Goal: Communication & Community: Answer question/provide support

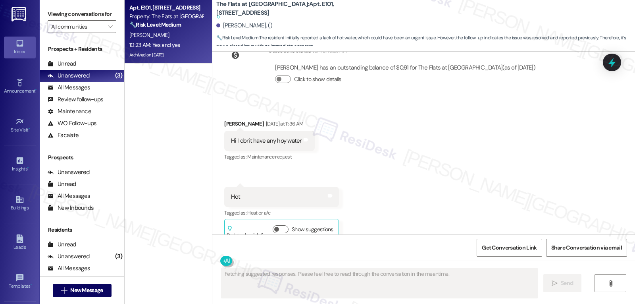
scroll to position [6927, 0]
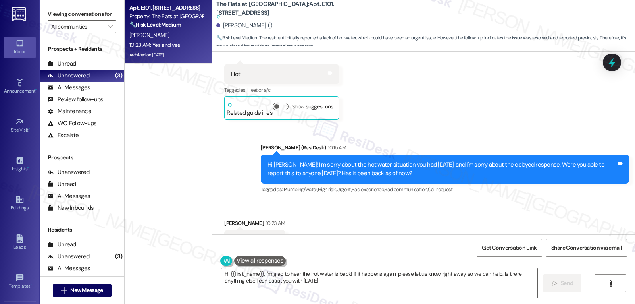
type textarea "Hi {{first_name}}, I'm glad to hear the hot water is back! If it happens again,…"
click at [371, 286] on textarea "Hi {{first_name}}, I'm glad to hear the hot water is back! If it happens again,…" at bounding box center [379, 283] width 316 height 30
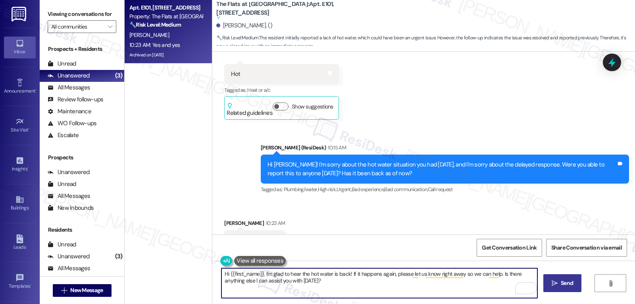
click at [556, 289] on button " Send" at bounding box center [562, 283] width 38 height 18
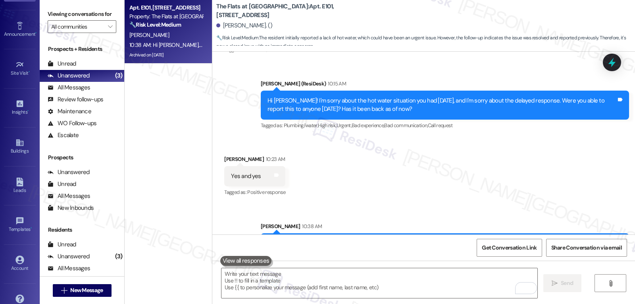
scroll to position [75, 0]
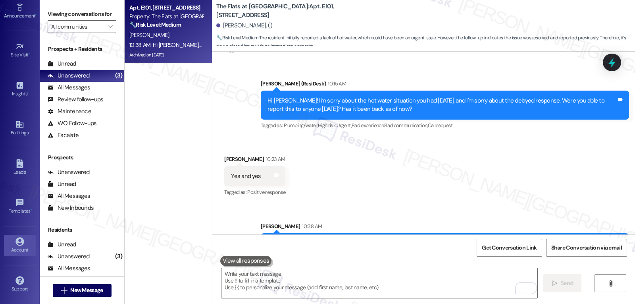
click at [20, 250] on div "Account" at bounding box center [20, 250] width 40 height 8
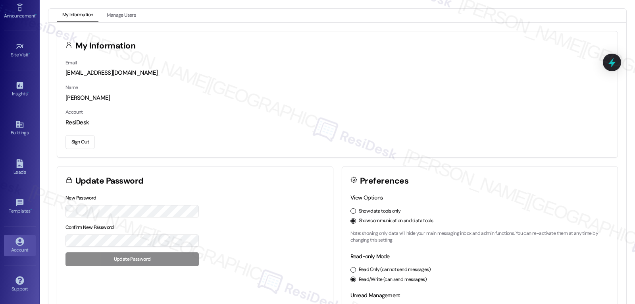
click at [91, 143] on button "Sign Out" at bounding box center [79, 142] width 29 height 14
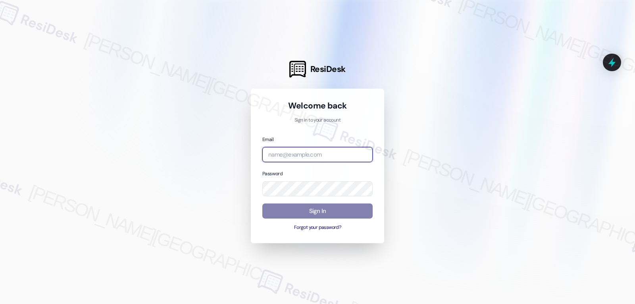
click at [308, 157] on input "email" at bounding box center [317, 154] width 110 height 15
click at [294, 148] on input "email" at bounding box center [317, 154] width 110 height 15
paste input "automated-surveys-archway_equities-jomar.punay@archway_[DOMAIN_NAME]"
type input "automated-surveys-archway_equities-jomar.punay@archway_[DOMAIN_NAME]"
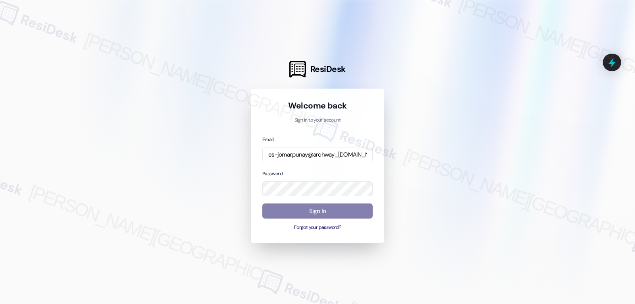
scroll to position [0, 0]
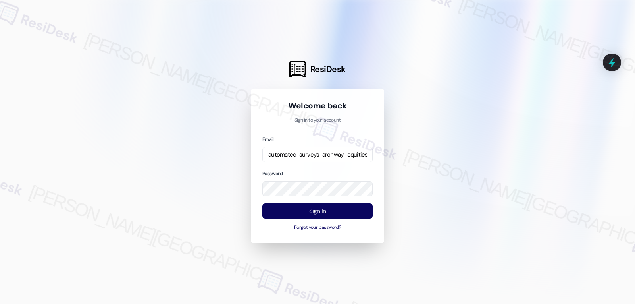
click at [171, 156] on div at bounding box center [317, 152] width 635 height 304
click at [331, 214] on button "Sign In" at bounding box center [317, 210] width 110 height 15
